Goal: Task Accomplishment & Management: Use online tool/utility

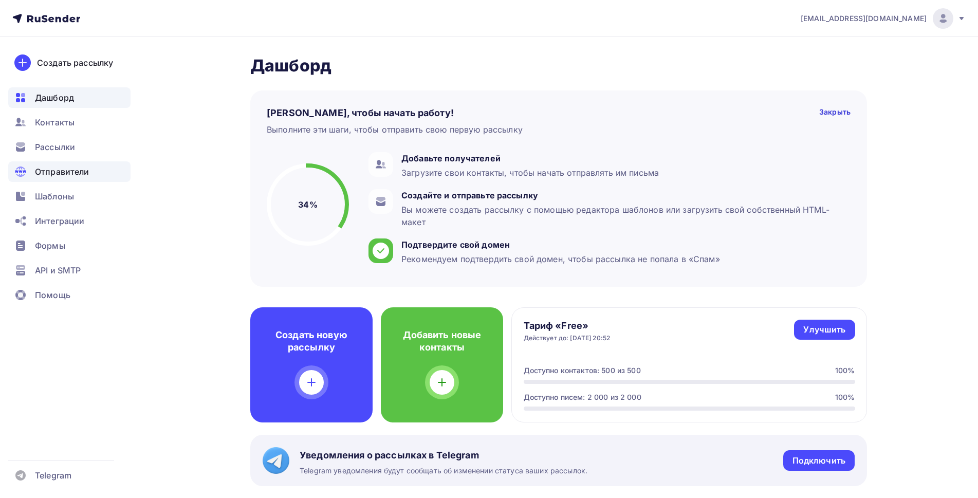
click at [67, 169] on span "Отправители" at bounding box center [62, 172] width 54 height 12
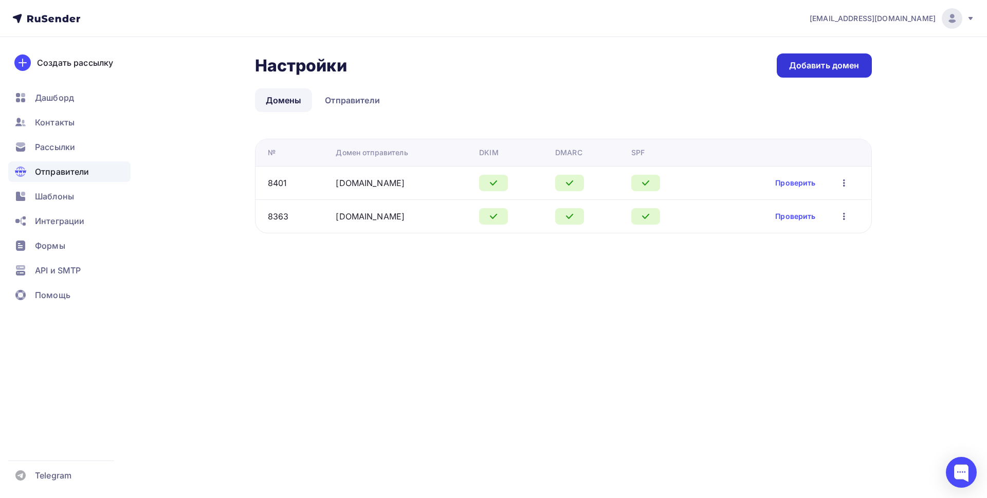
click at [826, 66] on div "Добавить домен" at bounding box center [824, 66] width 70 height 12
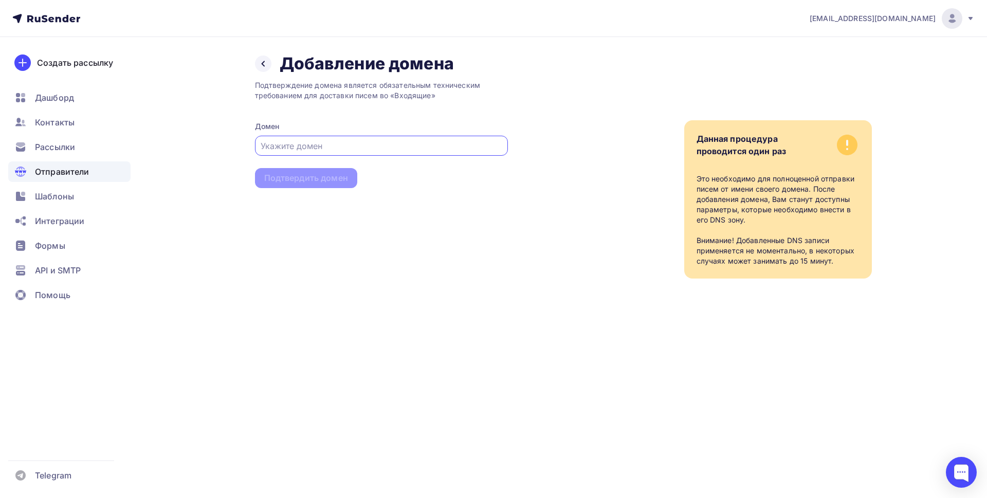
click at [370, 140] on input "text" at bounding box center [381, 146] width 241 height 12
paste input "oasis-talantov.ru"
type input "oasis-talantov.ru"
click at [323, 178] on div "Подтвердить домен" at bounding box center [306, 178] width 84 height 12
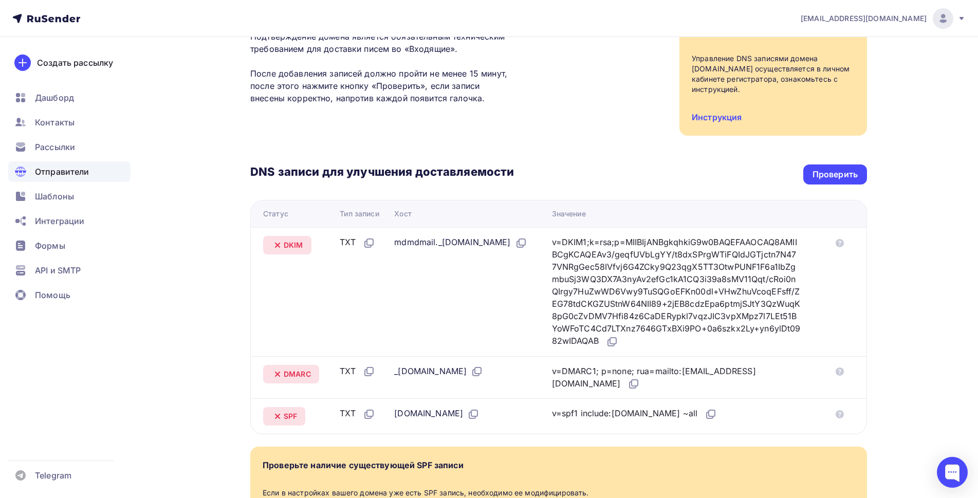
scroll to position [137, 0]
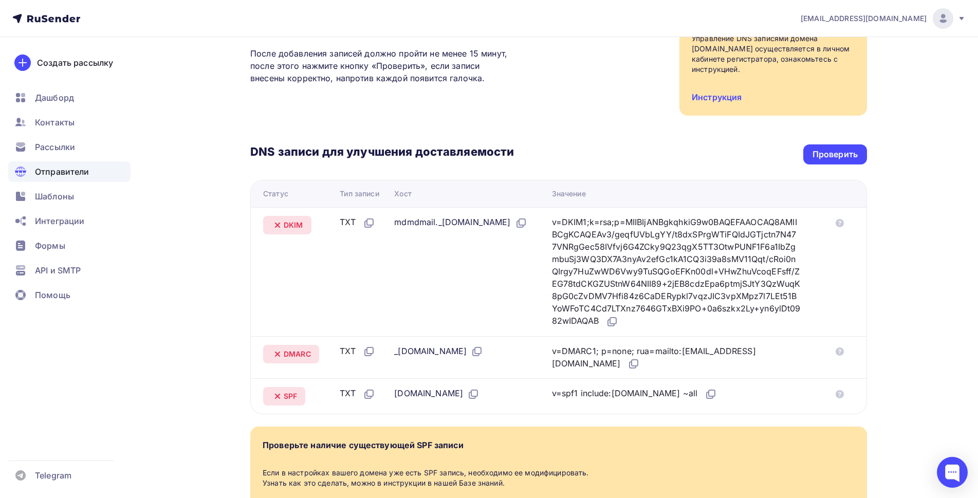
drag, startPoint x: 390, startPoint y: 224, endPoint x: 478, endPoint y: 223, distance: 87.9
click at [478, 223] on div "mdmdmail._domainkey.oasis-talantov.ru" at bounding box center [460, 222] width 133 height 13
copy div "mdmdmail._domainkey"
click at [618, 320] on icon at bounding box center [612, 322] width 12 height 12
click at [632, 366] on icon at bounding box center [635, 363] width 6 height 6
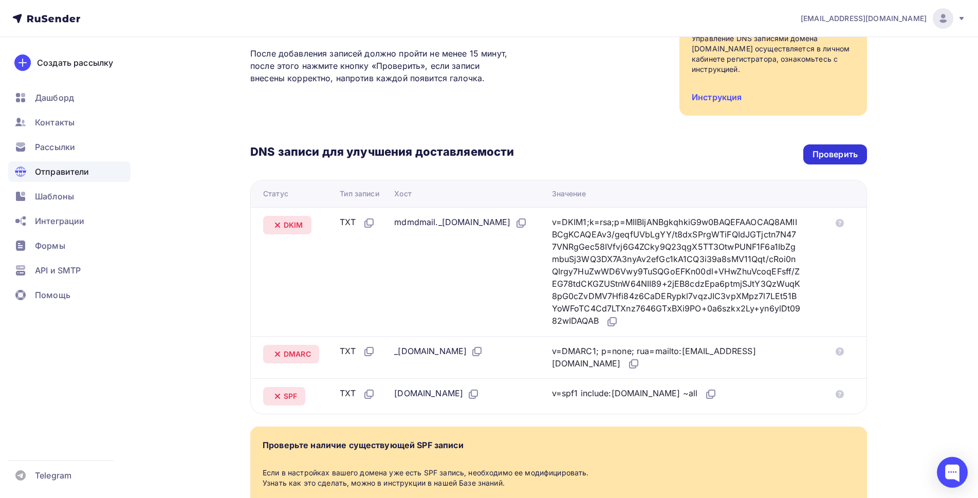
click at [846, 156] on div "Проверить" at bounding box center [835, 155] width 45 height 12
click at [839, 153] on div "Проверить" at bounding box center [835, 155] width 45 height 12
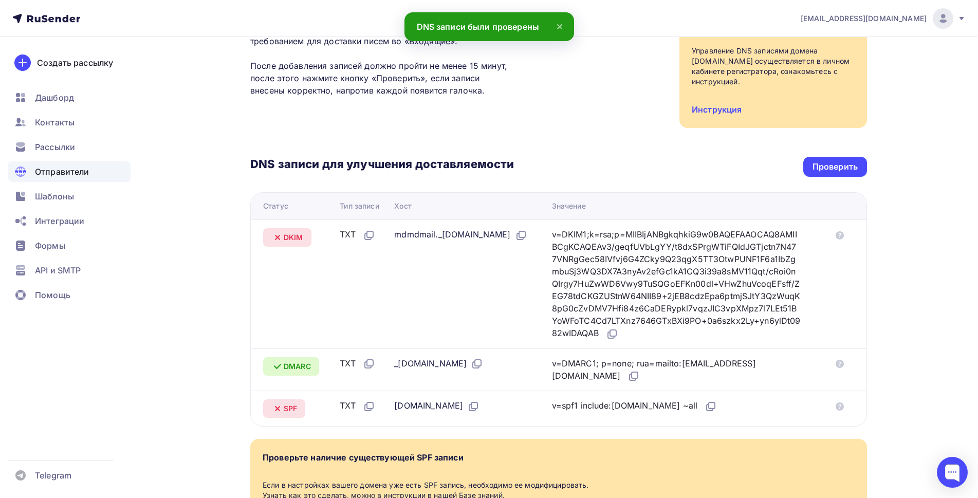
scroll to position [105, 0]
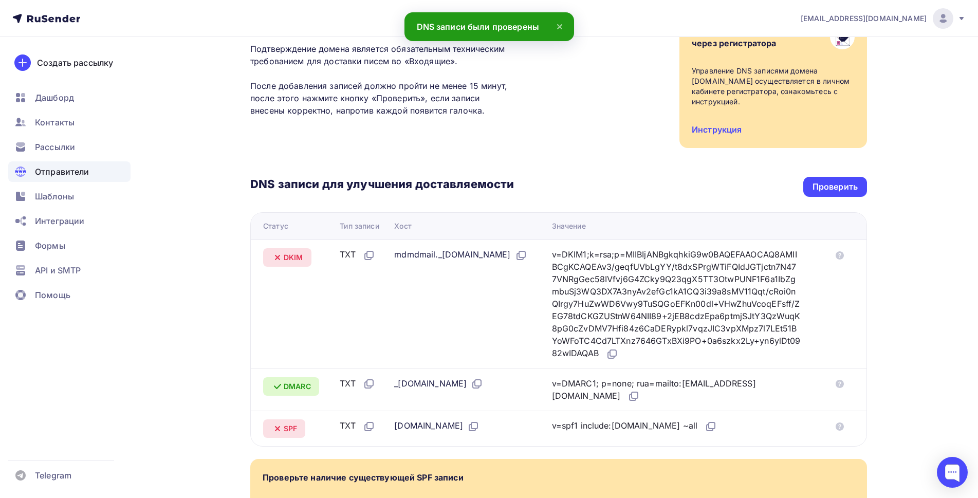
click at [63, 174] on span "Отправители" at bounding box center [62, 172] width 54 height 12
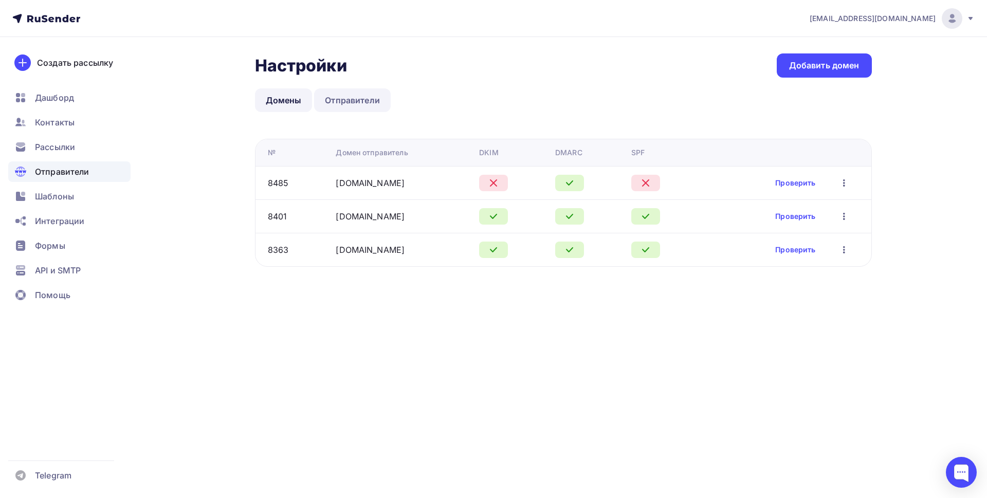
click at [355, 103] on link "Отправители" at bounding box center [352, 100] width 77 height 24
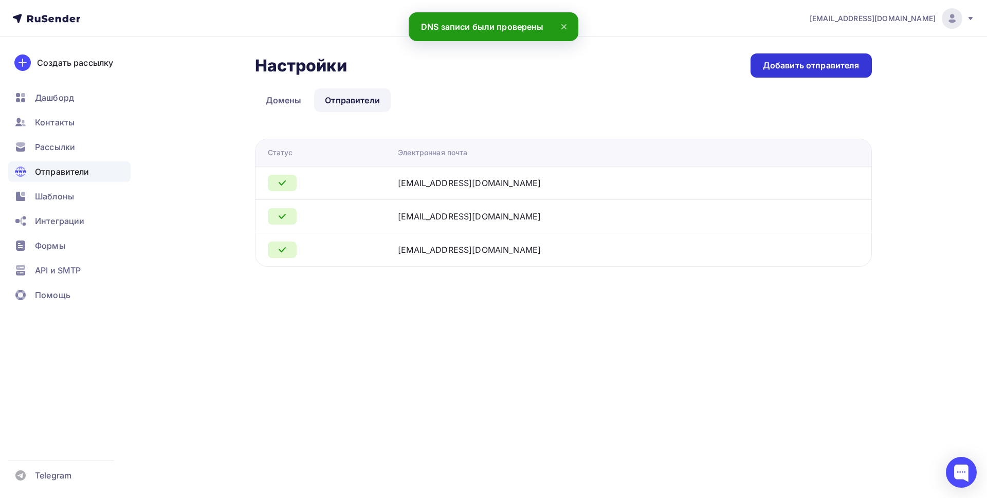
click at [788, 64] on div "Добавить отправителя" at bounding box center [811, 66] width 97 height 12
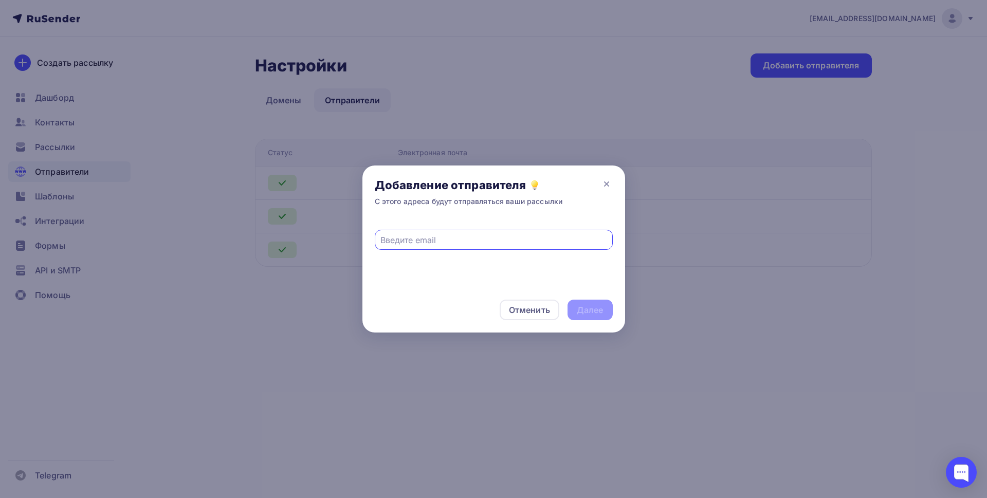
paste input "info@oasis-talantov.ru"
type input "info@oasis-talantov.ru"
click at [594, 311] on div "Далее" at bounding box center [590, 310] width 27 height 12
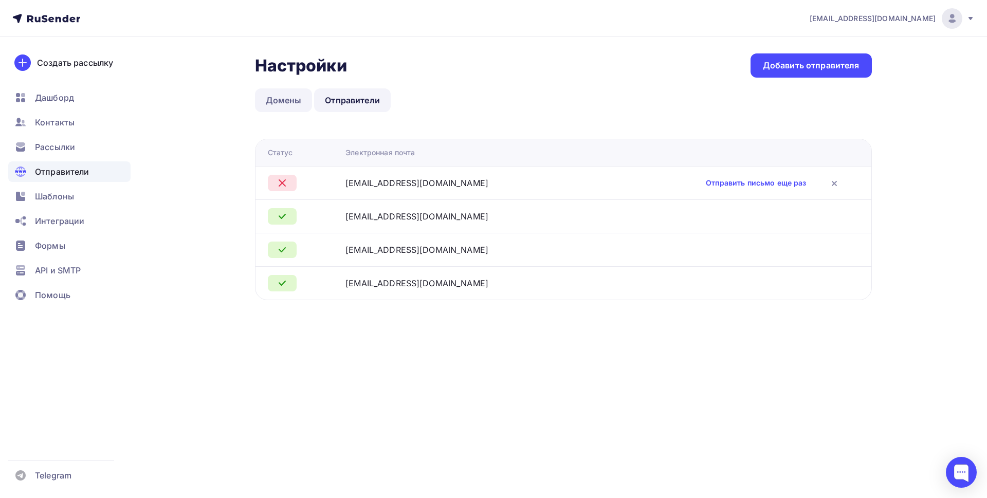
click at [283, 106] on link "Домены" at bounding box center [284, 100] width 58 height 24
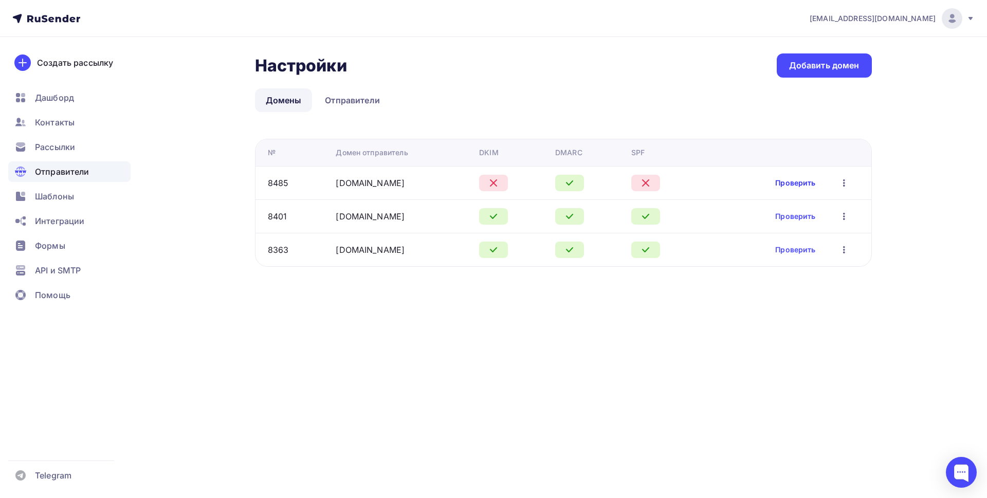
click at [790, 187] on link "Проверить" at bounding box center [795, 183] width 40 height 10
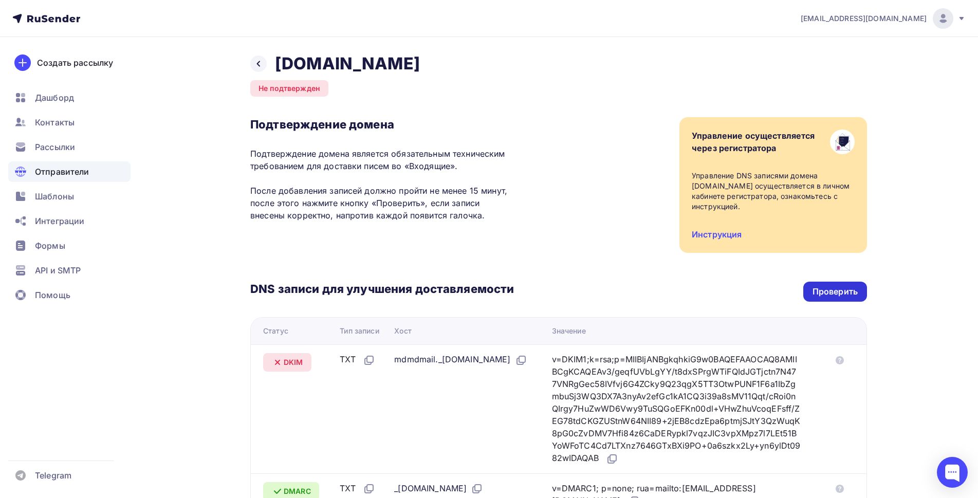
click at [822, 295] on div "Проверить" at bounding box center [835, 292] width 45 height 12
click at [257, 67] on icon at bounding box center [258, 64] width 8 height 8
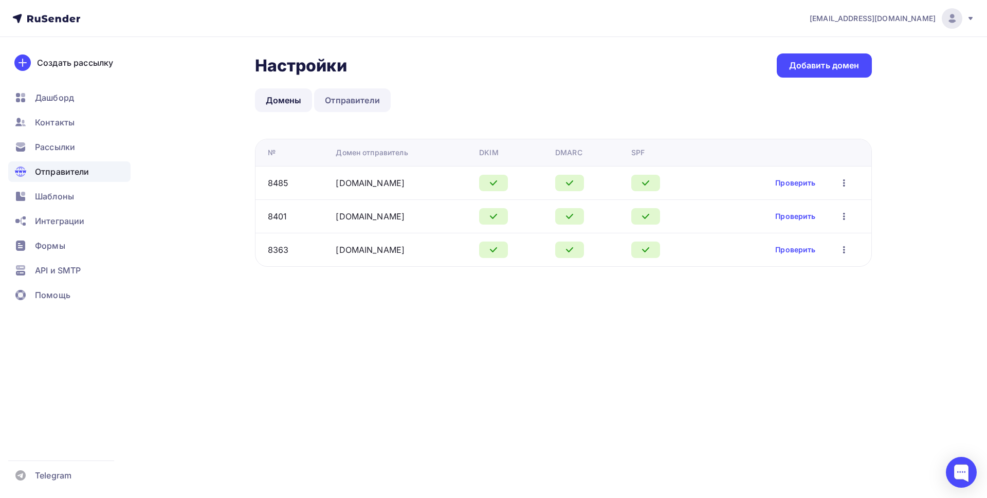
click at [351, 99] on link "Отправители" at bounding box center [352, 100] width 77 height 24
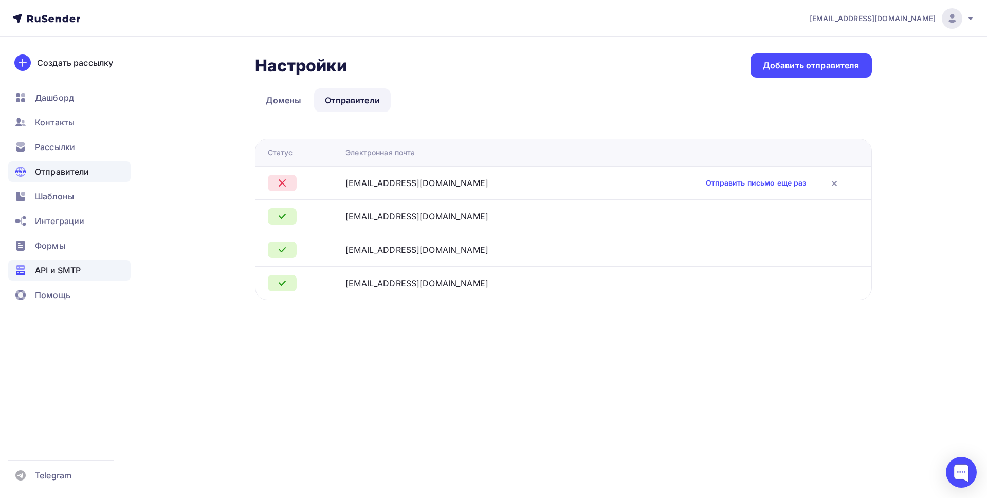
click at [56, 277] on div "API и SMTP" at bounding box center [69, 270] width 122 height 21
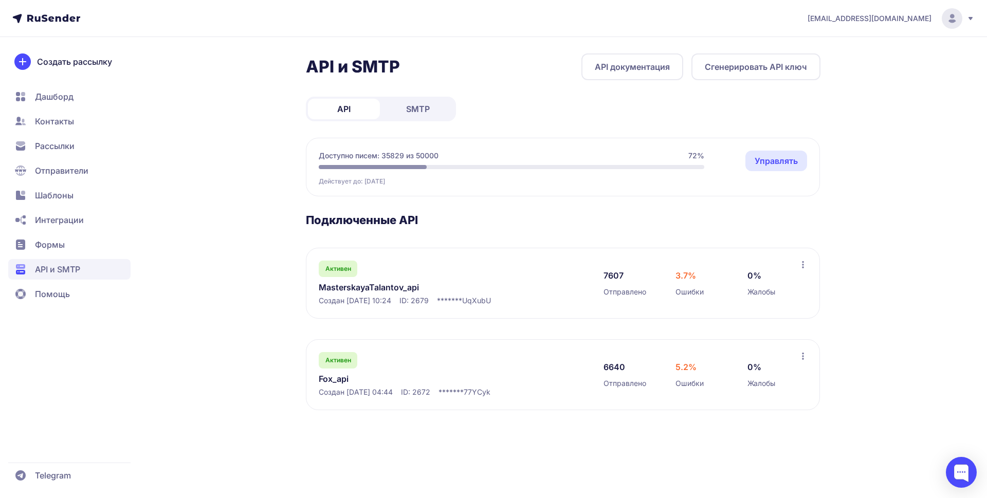
click at [759, 69] on button "Сгенерировать API ключ" at bounding box center [755, 66] width 129 height 27
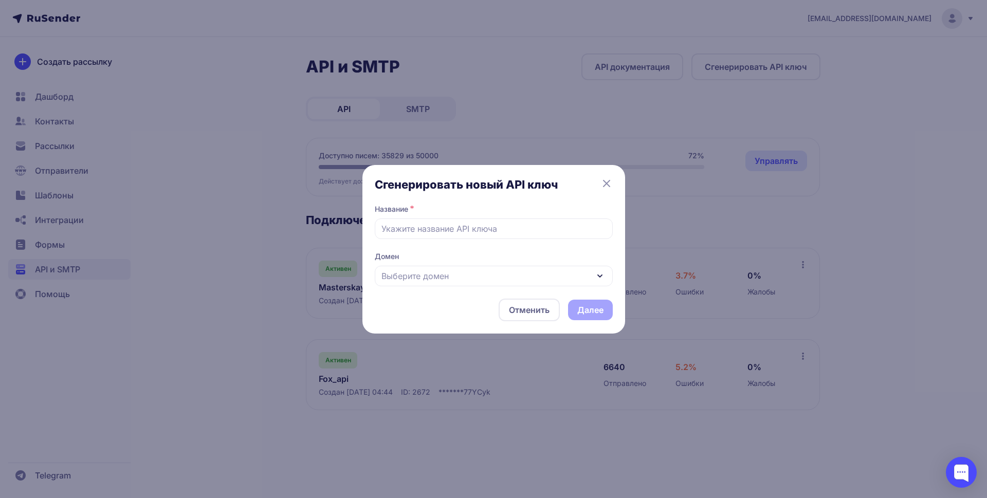
click at [449, 278] on div "Выберите домен" at bounding box center [494, 276] width 238 height 21
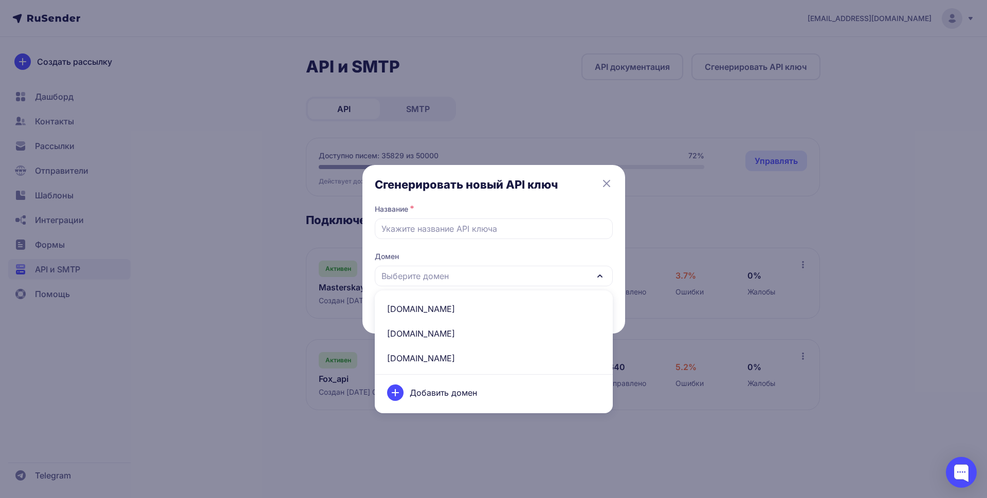
click at [440, 311] on span "[DOMAIN_NAME]" at bounding box center [494, 309] width 226 height 25
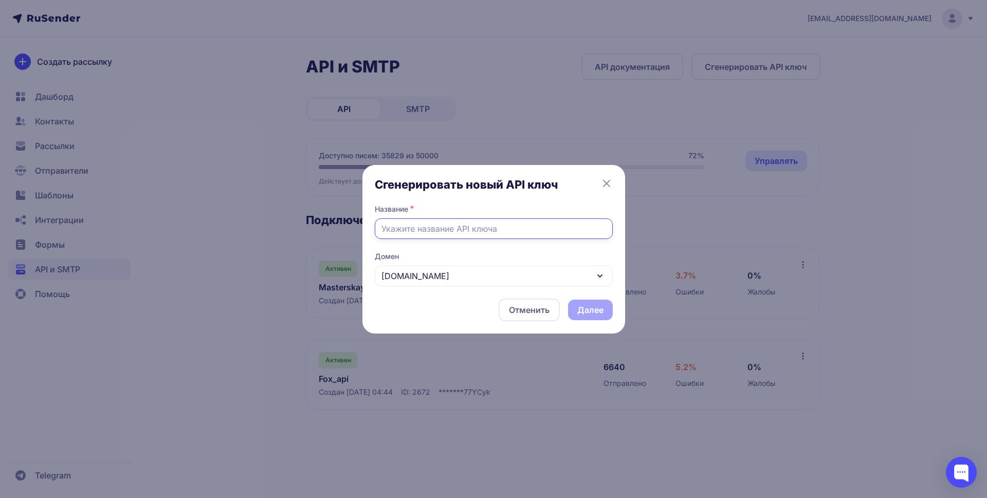
click at [455, 230] on input "text" at bounding box center [494, 228] width 238 height 21
type input "Oasis_api"
click at [587, 305] on button "Далее" at bounding box center [590, 310] width 45 height 21
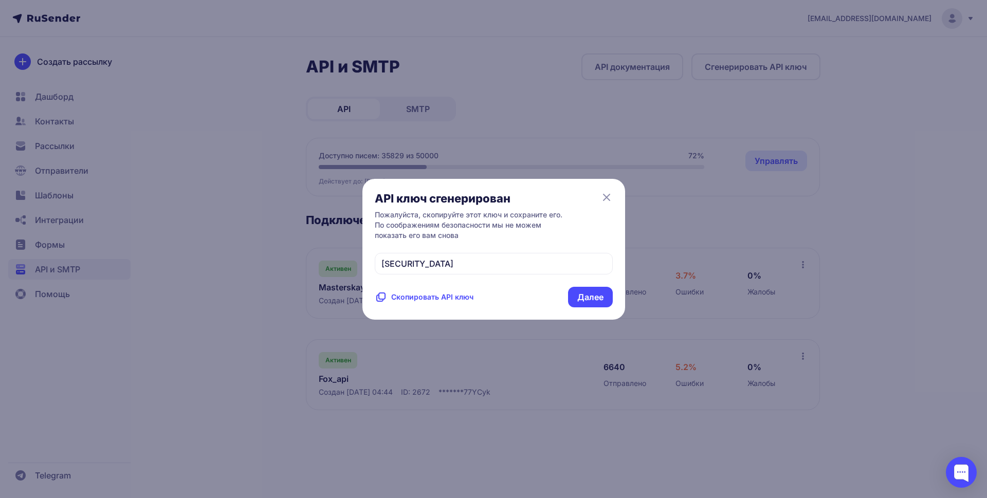
click at [407, 302] on span "Скопировать API ключ" at bounding box center [432, 297] width 82 height 10
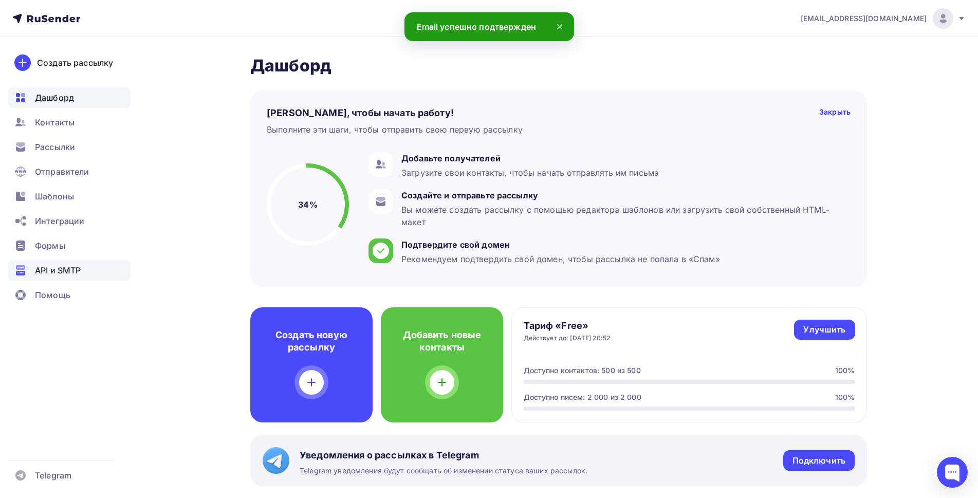
click at [54, 264] on span "API и SMTP" at bounding box center [58, 270] width 46 height 12
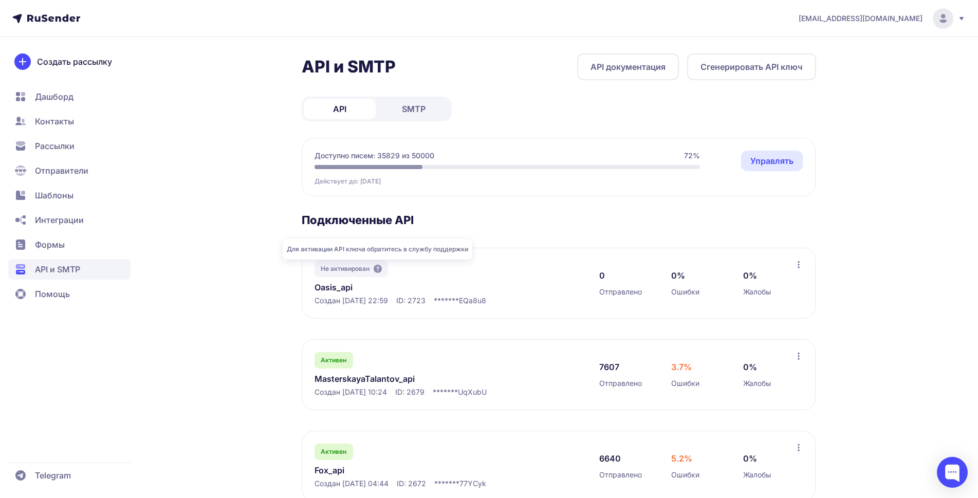
click at [378, 271] on icon at bounding box center [378, 269] width 8 height 8
drag, startPoint x: 409, startPoint y: 301, endPoint x: 439, endPoint y: 301, distance: 29.8
click at [439, 301] on div "Создан 11.10.2025, 22:59 ID: 2723 ******* EQa8u8" at bounding box center [447, 301] width 264 height 10
copy span "ID: 2723"
click at [944, 473] on div at bounding box center [952, 472] width 31 height 31
